Goal: Task Accomplishment & Management: Use online tool/utility

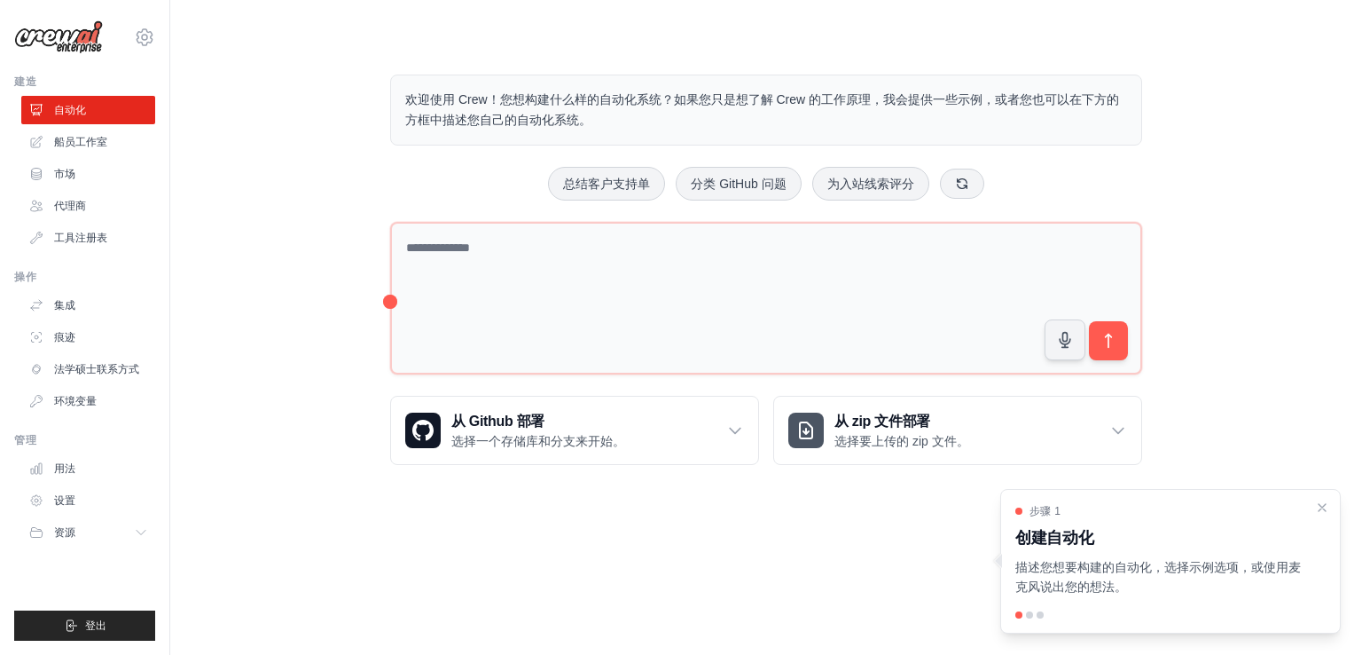
click at [431, 80] on div "欢迎使用 Crew！您想构建什么样的自动化系统？如果您只是想了解 Crew 的工作原理，我会提供一些示例，或者您也可以在下方的方框中描述您自己的自动化系统。" at bounding box center [766, 109] width 752 height 71
drag, startPoint x: 472, startPoint y: 94, endPoint x: 681, endPoint y: 126, distance: 211.7
click at [681, 126] on p "欢迎使用 Crew！您想构建什么样的自动化系统？如果您只是想了解 Crew 的工作原理，我会提供一些示例，或者您也可以在下方的方框中描述您自己的自动化系统。" at bounding box center [766, 110] width 722 height 41
click at [1124, 423] on icon at bounding box center [1118, 430] width 18 height 18
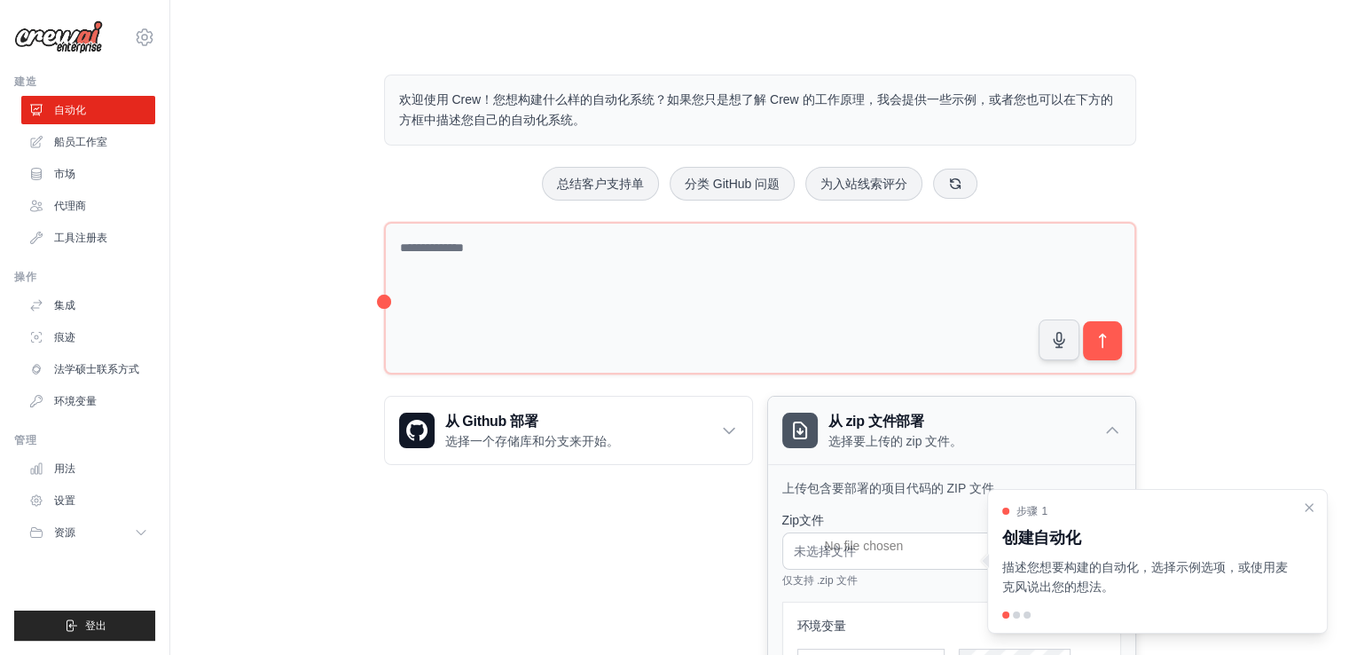
click at [1124, 423] on div "从 zip 文件部署 选择要上传的 zip 文件。" at bounding box center [951, 429] width 367 height 67
